Goal: Task Accomplishment & Management: Manage account settings

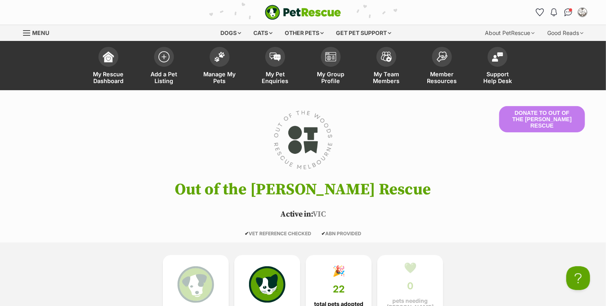
click at [441, 124] on header "Donate to Out of the Woods Rescue Out of the Woods Rescue Active in: VIC ✔ VET …" at bounding box center [302, 171] width 583 height 130
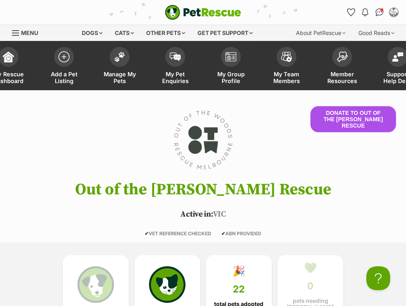
click at [377, 114] on button "Donate to Out of the Woods Rescue" at bounding box center [353, 119] width 86 height 26
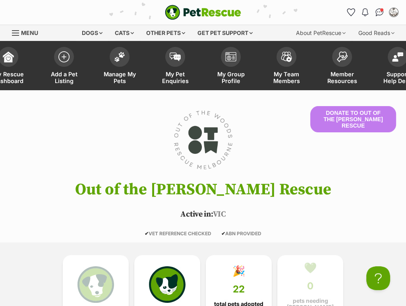
click at [373, 151] on header "Donate to Out of the Woods Rescue Out of the Woods Rescue Active in: VIC ✔ VET …" at bounding box center [203, 171] width 406 height 130
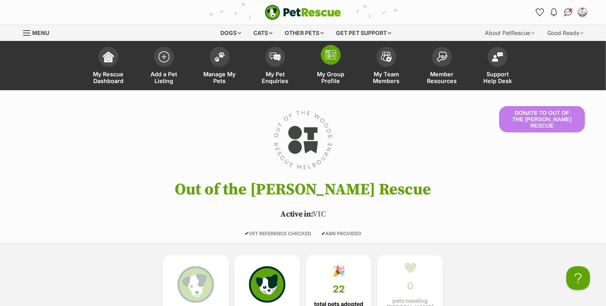
click at [334, 56] on img at bounding box center [330, 55] width 11 height 10
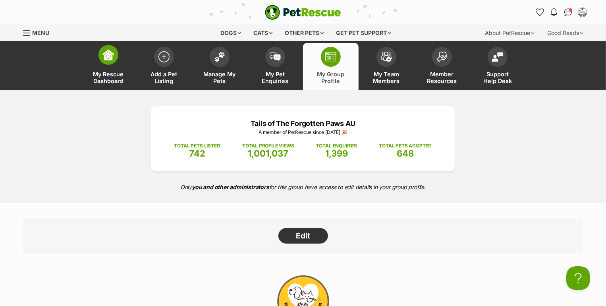
click at [105, 58] on img at bounding box center [108, 54] width 11 height 11
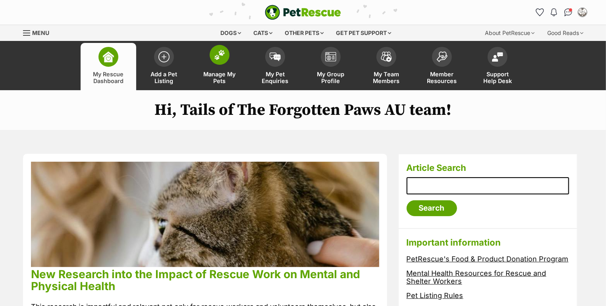
click at [217, 64] on span at bounding box center [220, 55] width 20 height 20
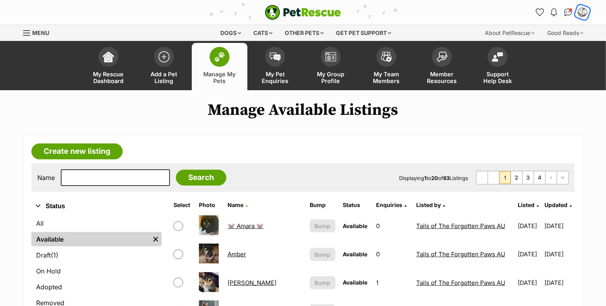
click at [585, 12] on img "My account" at bounding box center [582, 12] width 10 height 10
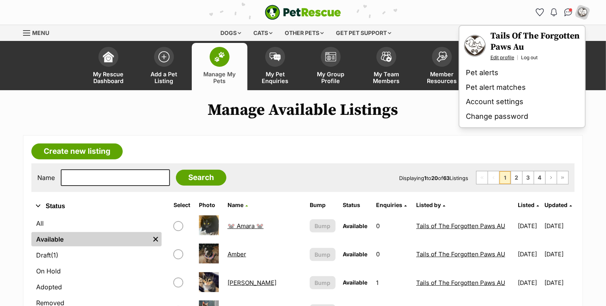
click at [504, 57] on link "Edit profile" at bounding box center [502, 57] width 24 height 6
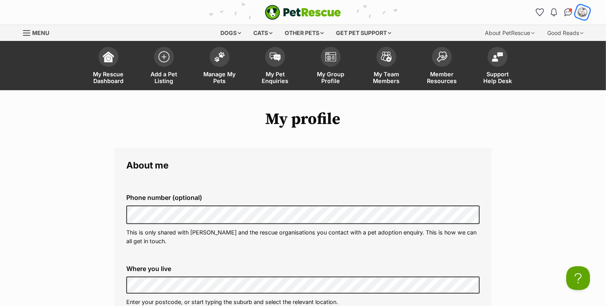
click at [579, 14] on img "My account" at bounding box center [582, 12] width 10 height 10
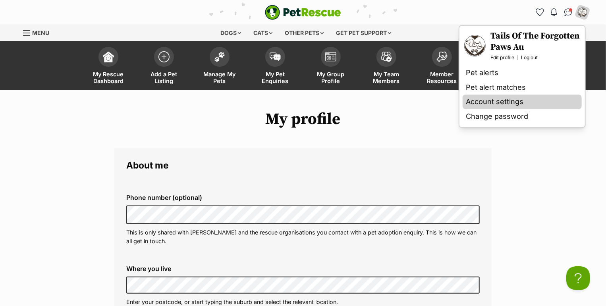
click at [486, 103] on link "Account settings" at bounding box center [521, 101] width 119 height 15
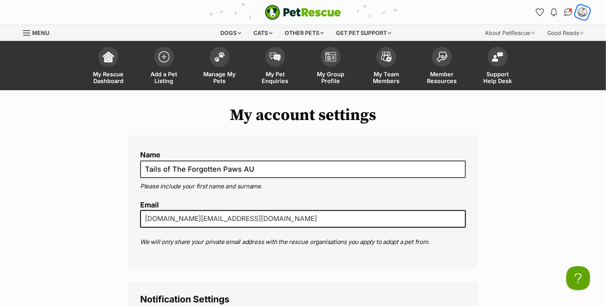
click at [585, 12] on img "My account" at bounding box center [582, 12] width 10 height 10
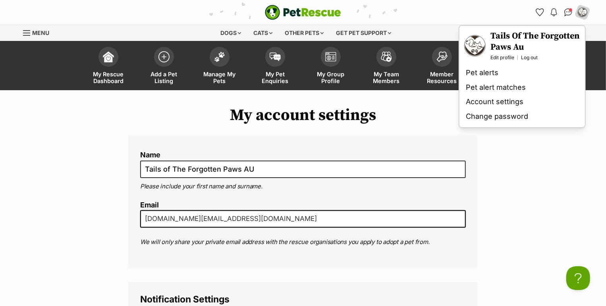
click at [377, 109] on h1 "My account settings" at bounding box center [302, 115] width 349 height 18
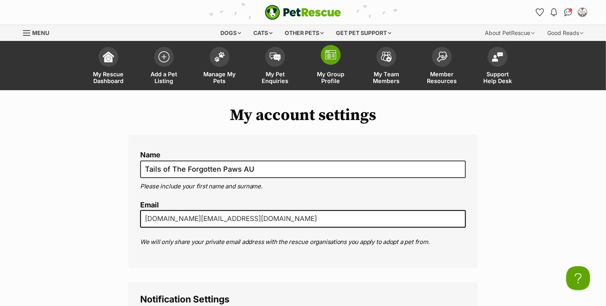
click at [330, 68] on link "My Group Profile" at bounding box center [331, 66] width 56 height 47
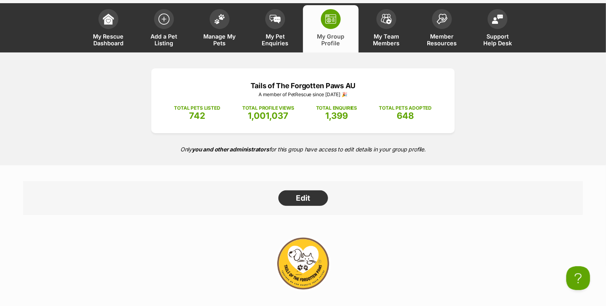
scroll to position [90, 0]
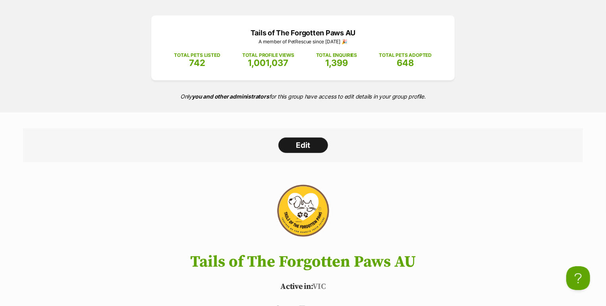
click at [306, 152] on link "Edit" at bounding box center [303, 145] width 50 height 16
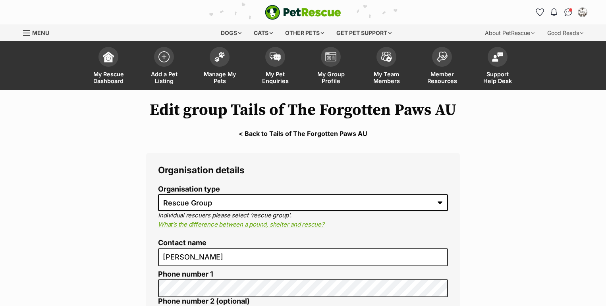
select select "rescue group"
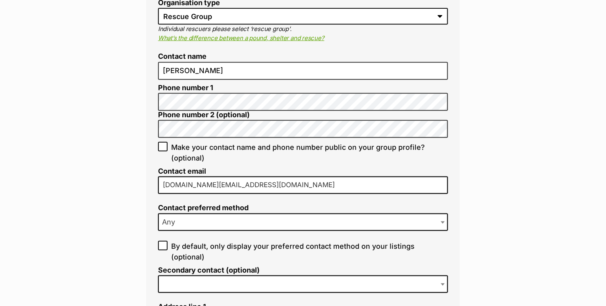
type input "tailsoftheforgottenpaws.au@gmail.com"
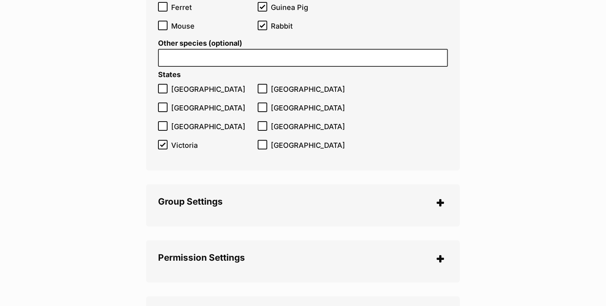
scroll to position [1702, 0]
click at [443, 195] on legend "Group Settings" at bounding box center [303, 201] width 290 height 12
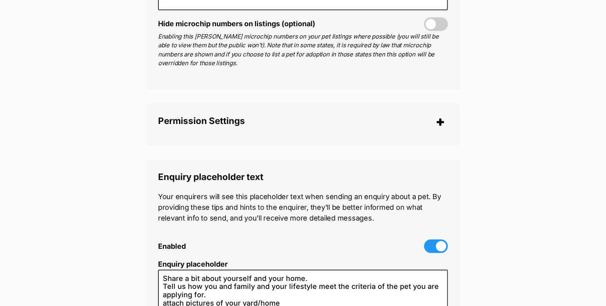
scroll to position [2157, 0]
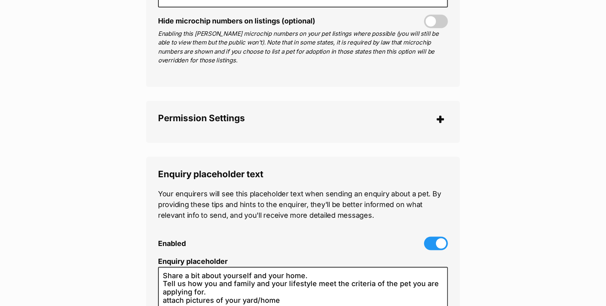
click at [441, 113] on legend "Permission Settings" at bounding box center [303, 119] width 290 height 12
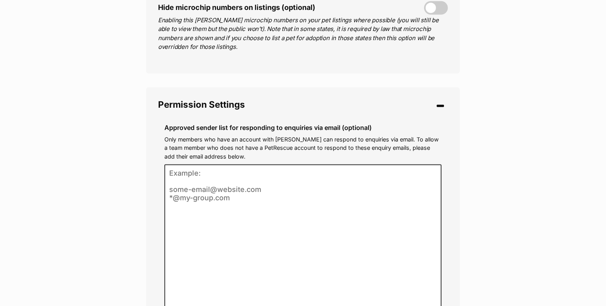
scroll to position [2171, 0]
click at [440, 99] on legend "Permission Settings" at bounding box center [303, 105] width 290 height 12
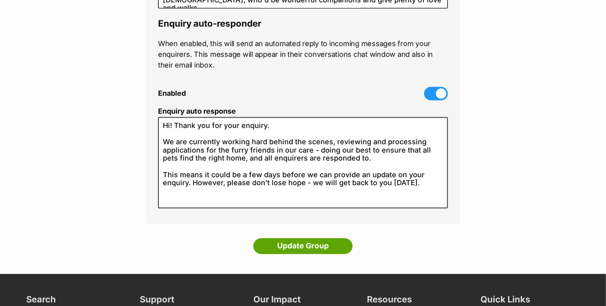
scroll to position [2548, 0]
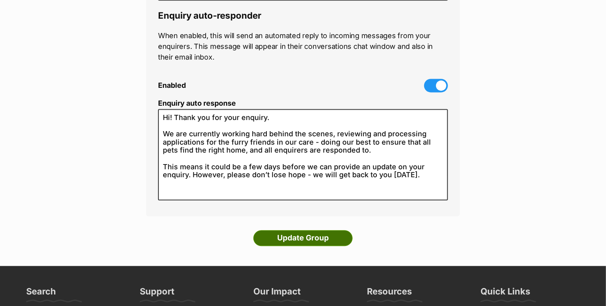
click at [299, 230] on input "Update Group" at bounding box center [302, 238] width 99 height 16
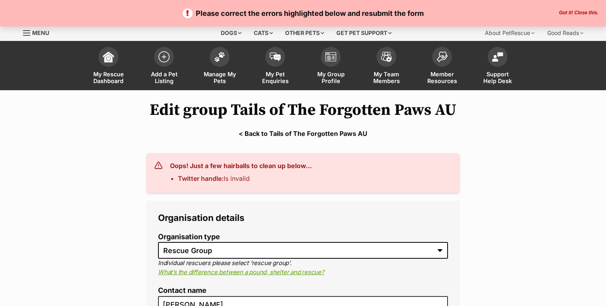
select select "rescue group"
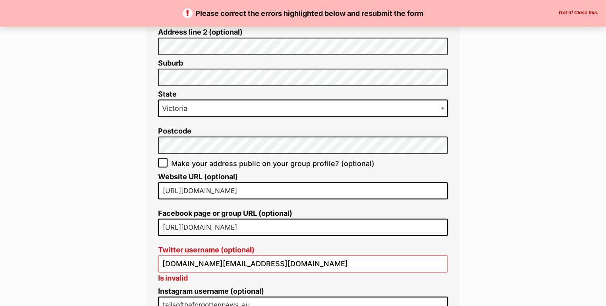
scroll to position [563, 0]
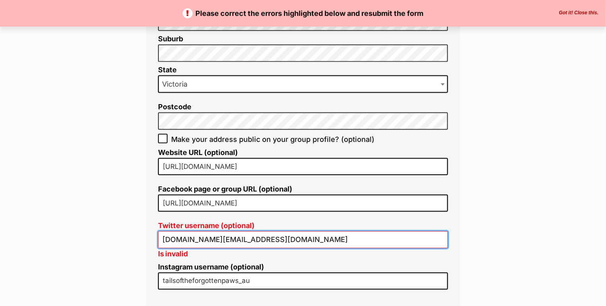
click at [223, 231] on input "[DOMAIN_NAME][EMAIL_ADDRESS][DOMAIN_NAME]" at bounding box center [303, 239] width 290 height 17
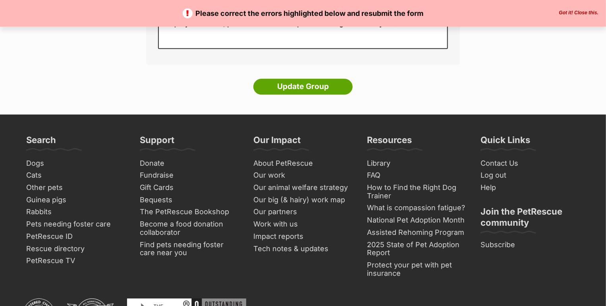
scroll to position [2829, 0]
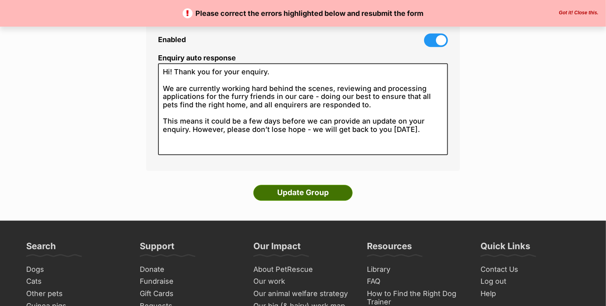
click at [319, 185] on input "Update Group" at bounding box center [302, 193] width 99 height 16
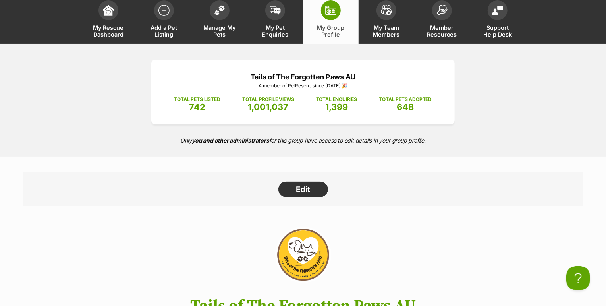
scroll to position [51, 0]
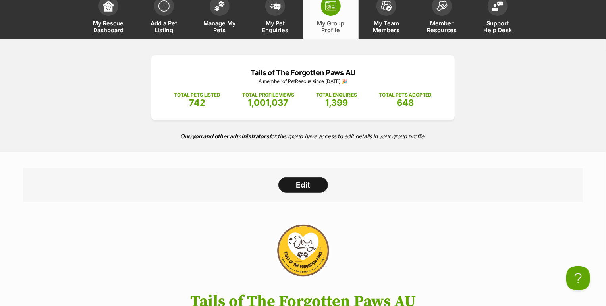
click at [296, 191] on link "Edit" at bounding box center [303, 185] width 50 height 16
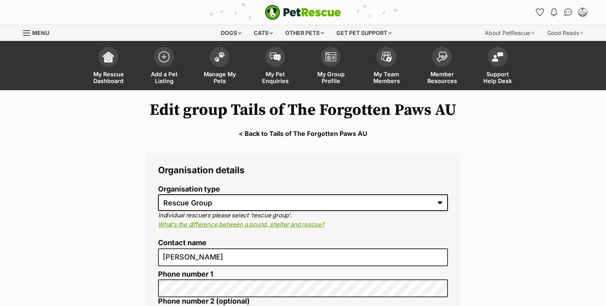
select select "rescue group"
type input "tailsoftheforgottenpaws.au@gmail.com"
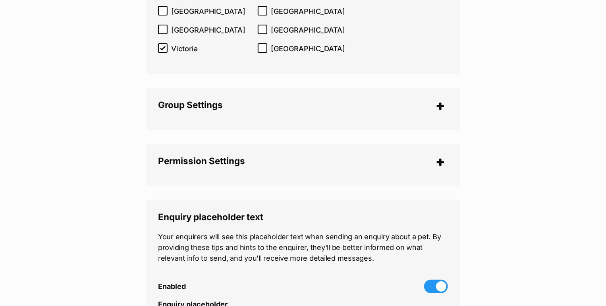
scroll to position [1803, 0]
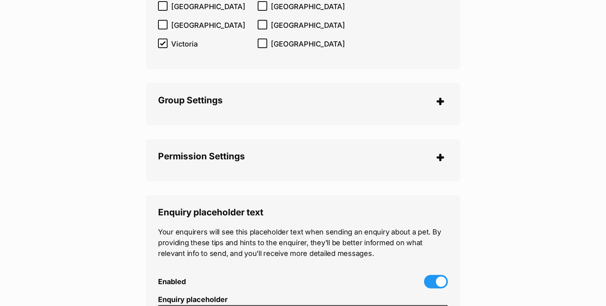
click at [443, 95] on legend "Group Settings" at bounding box center [303, 101] width 290 height 12
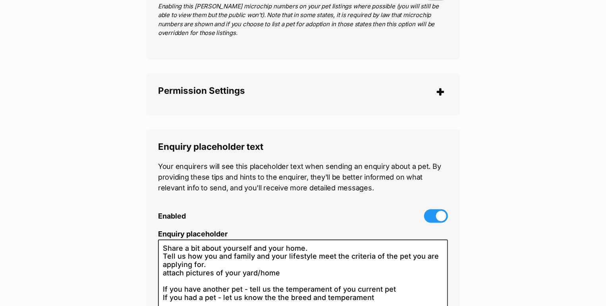
scroll to position [2191, 0]
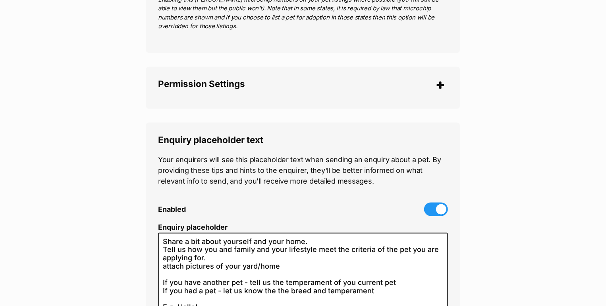
click at [437, 79] on legend "Permission Settings" at bounding box center [303, 85] width 290 height 12
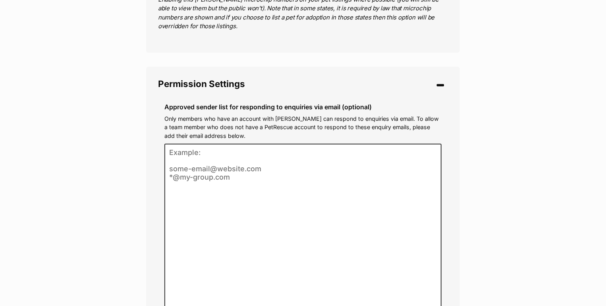
click at [437, 79] on legend "Permission Settings" at bounding box center [303, 85] width 290 height 12
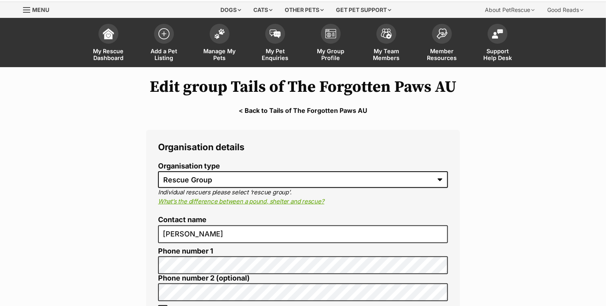
scroll to position [0, 0]
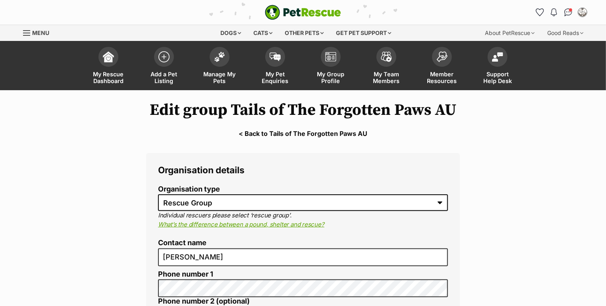
click at [339, 133] on link "< Back to Tails of The Forgotten Paws AU" at bounding box center [303, 133] width 606 height 7
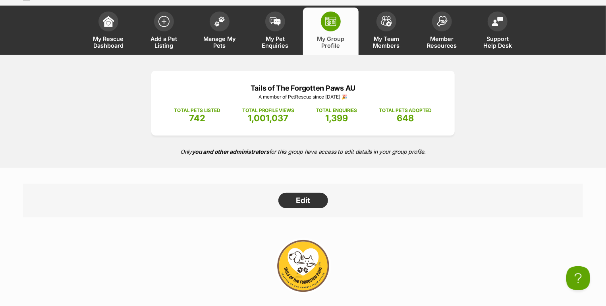
scroll to position [40, 0]
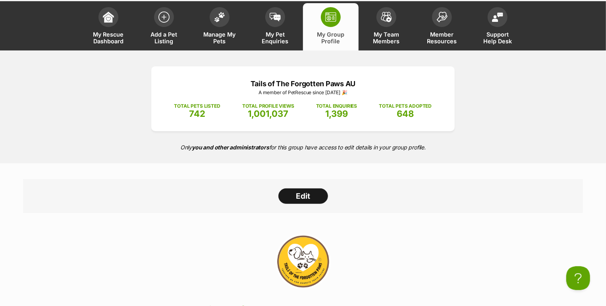
click at [302, 204] on link "Edit" at bounding box center [303, 196] width 50 height 16
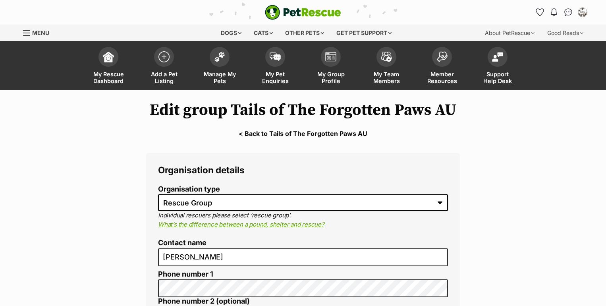
select select "rescue group"
type input "[DOMAIN_NAME][EMAIL_ADDRESS][DOMAIN_NAME]"
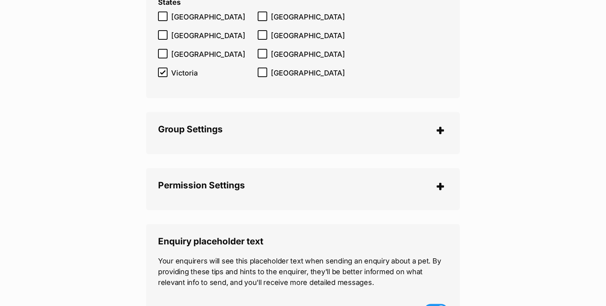
scroll to position [1778, 0]
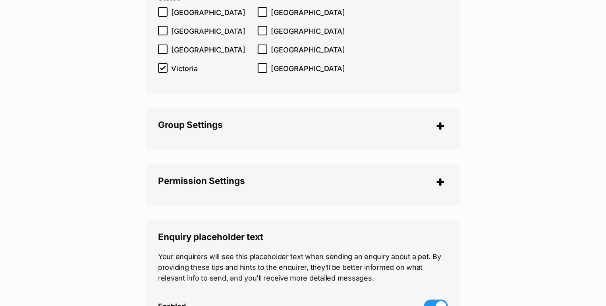
click at [441, 119] on legend "Group Settings" at bounding box center [303, 125] width 290 height 12
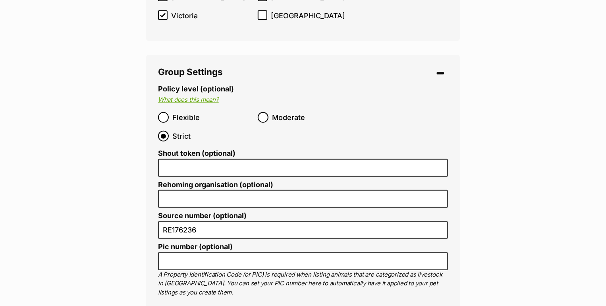
scroll to position [1837, 0]
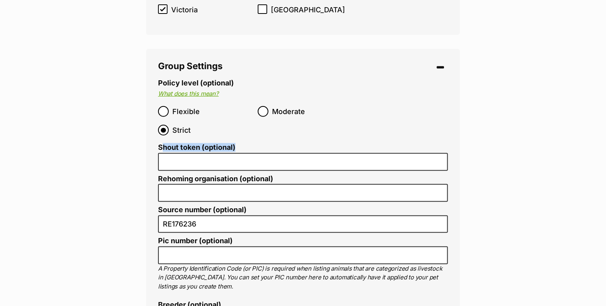
drag, startPoint x: 161, startPoint y: 138, endPoint x: 237, endPoint y: 141, distance: 76.3
click at [237, 143] on label "Shout token (optional)" at bounding box center [303, 147] width 290 height 8
click at [178, 143] on label "Shout token (optional)" at bounding box center [303, 147] width 290 height 8
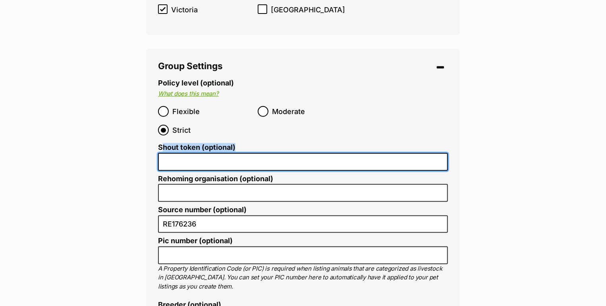
click at [178, 153] on input "Shout token (optional)" at bounding box center [303, 162] width 290 height 18
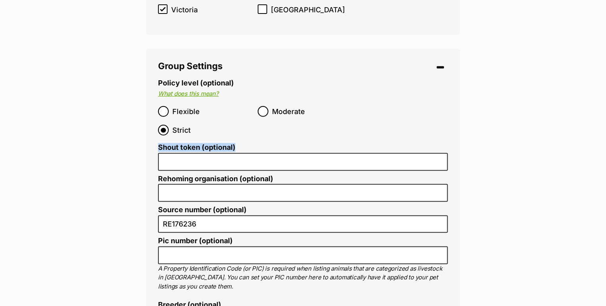
drag, startPoint x: 156, startPoint y: 137, endPoint x: 256, endPoint y: 140, distance: 100.5
click at [256, 141] on div "Group Settings Policy level (optional) What does this mean? Flexible Moderate S…" at bounding box center [303, 228] width 314 height 358
copy label "Shout token (optional)"
